Goal: Task Accomplishment & Management: Use online tool/utility

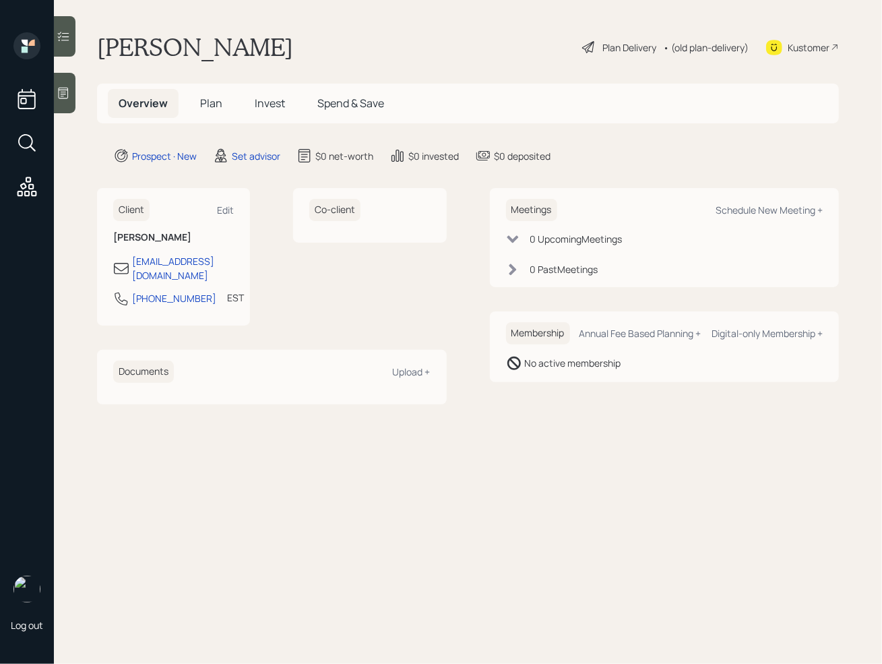
click at [67, 88] on icon at bounding box center [63, 92] width 13 height 13
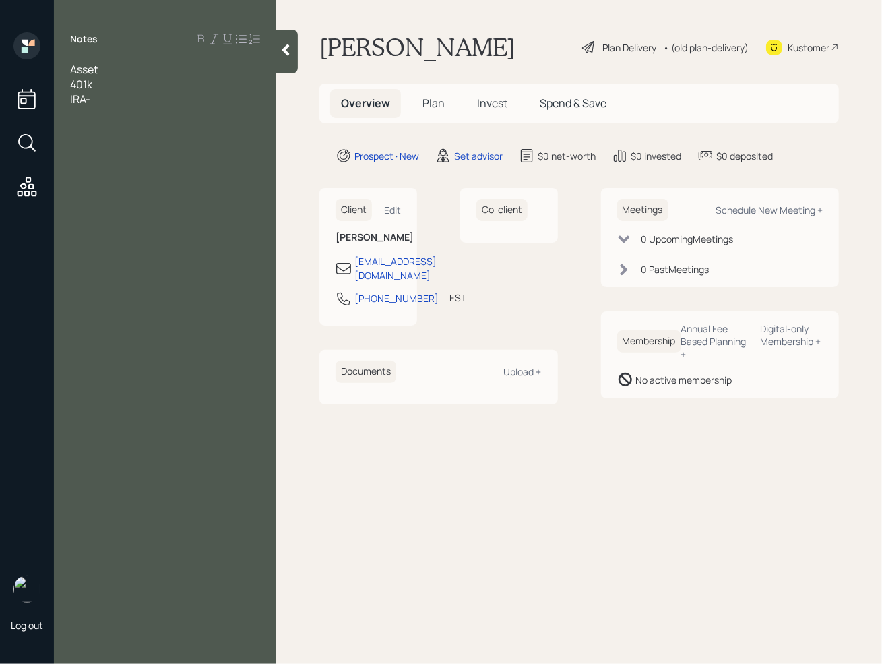
click at [106, 86] on div "401k" at bounding box center [165, 84] width 190 height 15
click at [121, 67] on div "Asset" at bounding box center [165, 69] width 190 height 15
click at [86, 59] on div "Notes Asset 401k - IRA-" at bounding box center [165, 339] width 222 height 615
drag, startPoint x: 90, startPoint y: 59, endPoint x: 106, endPoint y: 65, distance: 17.5
click at [92, 59] on div "Notes Asset 401k - IRA-" at bounding box center [165, 339] width 222 height 615
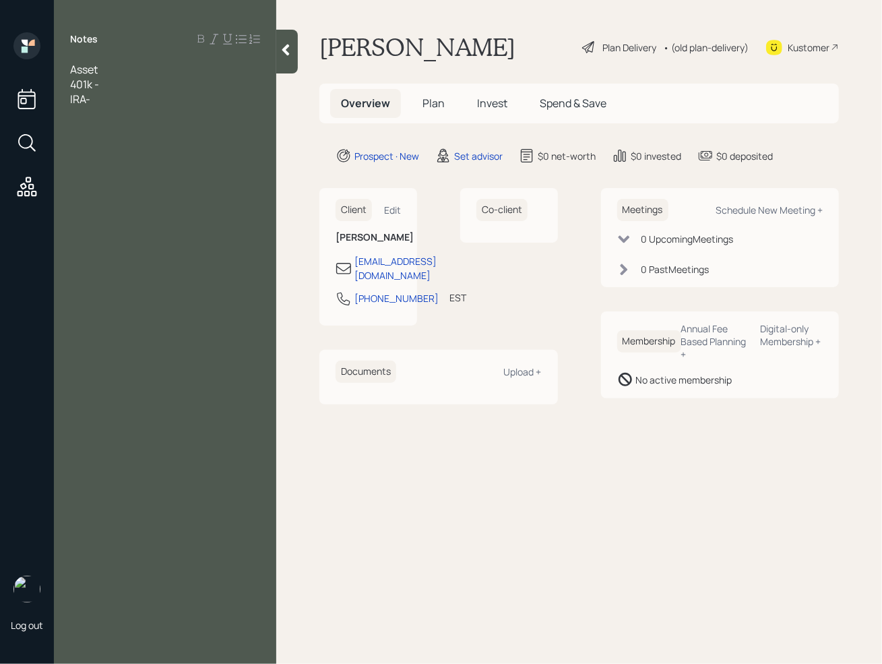
click at [71, 71] on span "Asset" at bounding box center [84, 69] width 28 height 15
click at [137, 106] on div "401k -" at bounding box center [165, 113] width 190 height 15
click at [117, 136] on div "IRA-" at bounding box center [165, 143] width 190 height 15
drag, startPoint x: 117, startPoint y: 124, endPoint x: 66, endPoint y: 94, distance: 59.2
click at [66, 94] on div "Age [DEMOGRAPHIC_DATA] working part time Asset 401k - 4k (new job) 9k from prio…" at bounding box center [165, 114] width 222 height 104
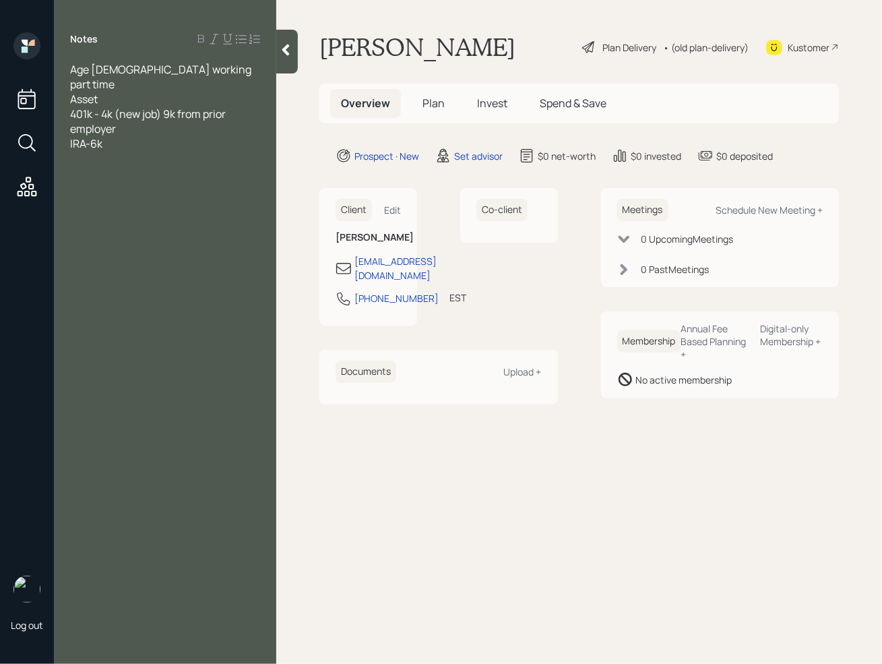
copy div "401k - 4k (new job) 9k from prior employer IRA-6k"
click at [151, 153] on div "Notes Age [DEMOGRAPHIC_DATA] working part time Asset 401k - 4k (new job) 9k fro…" at bounding box center [165, 339] width 222 height 615
click at [148, 151] on div at bounding box center [165, 158] width 190 height 15
